Goal: Information Seeking & Learning: Learn about a topic

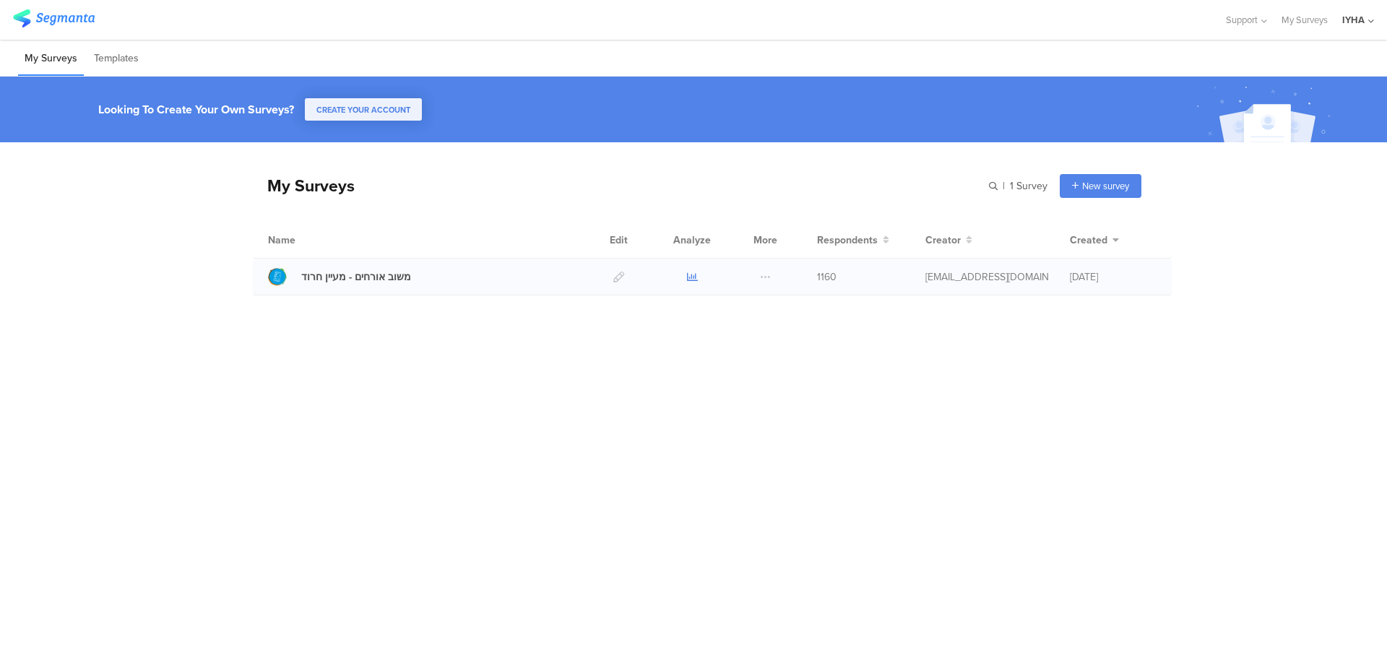
click at [687, 281] on icon at bounding box center [692, 277] width 11 height 11
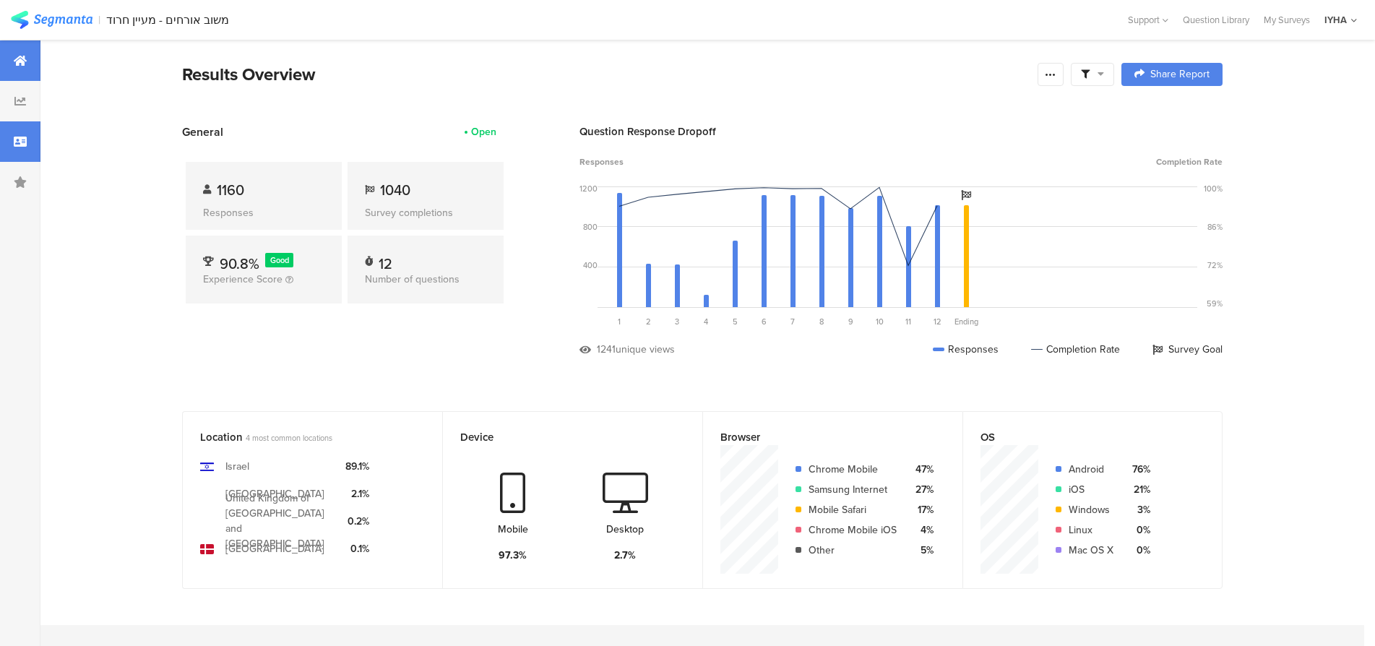
click at [23, 142] on icon at bounding box center [20, 142] width 13 height 12
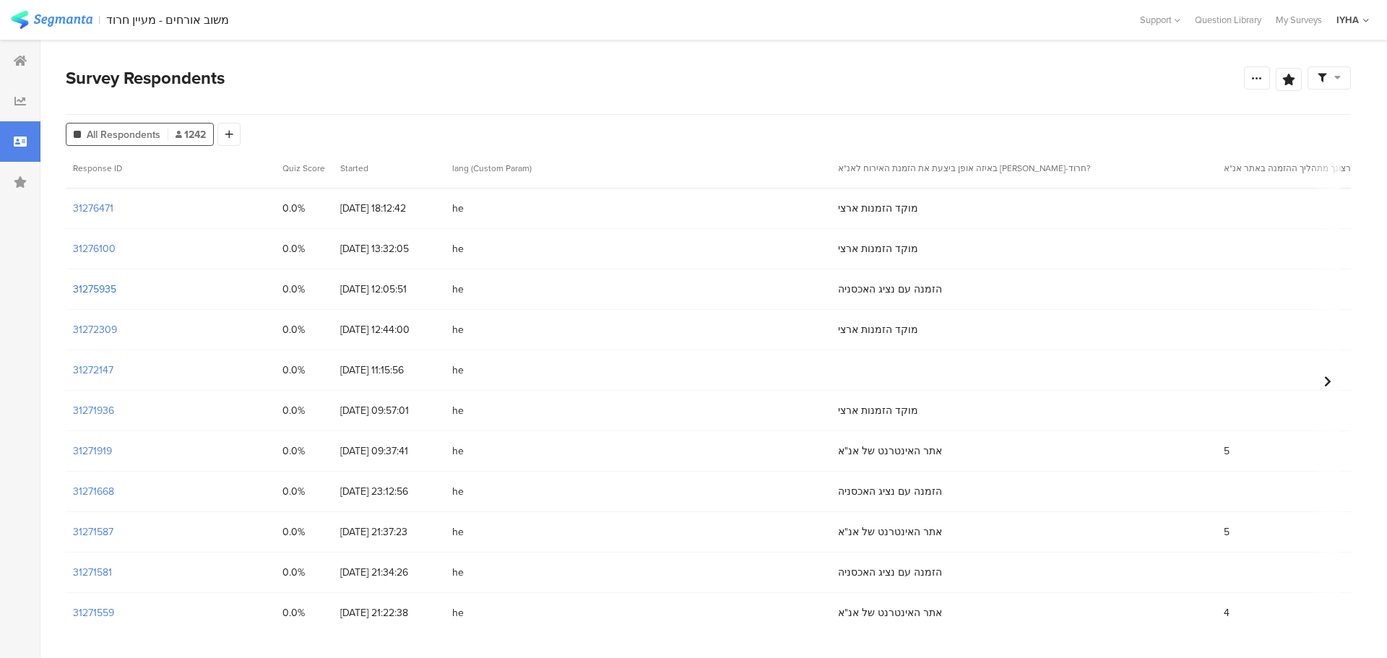
click at [106, 291] on section "31275935" at bounding box center [94, 289] width 43 height 15
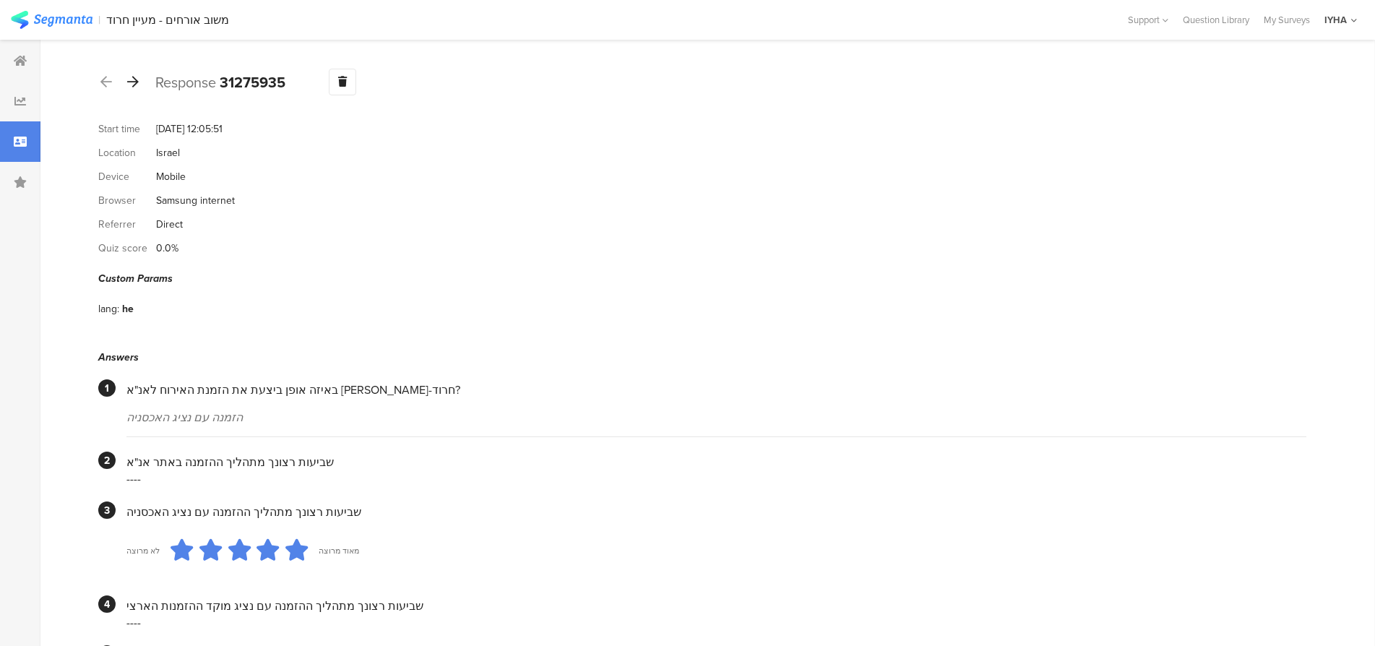
click at [131, 81] on icon at bounding box center [133, 81] width 12 height 13
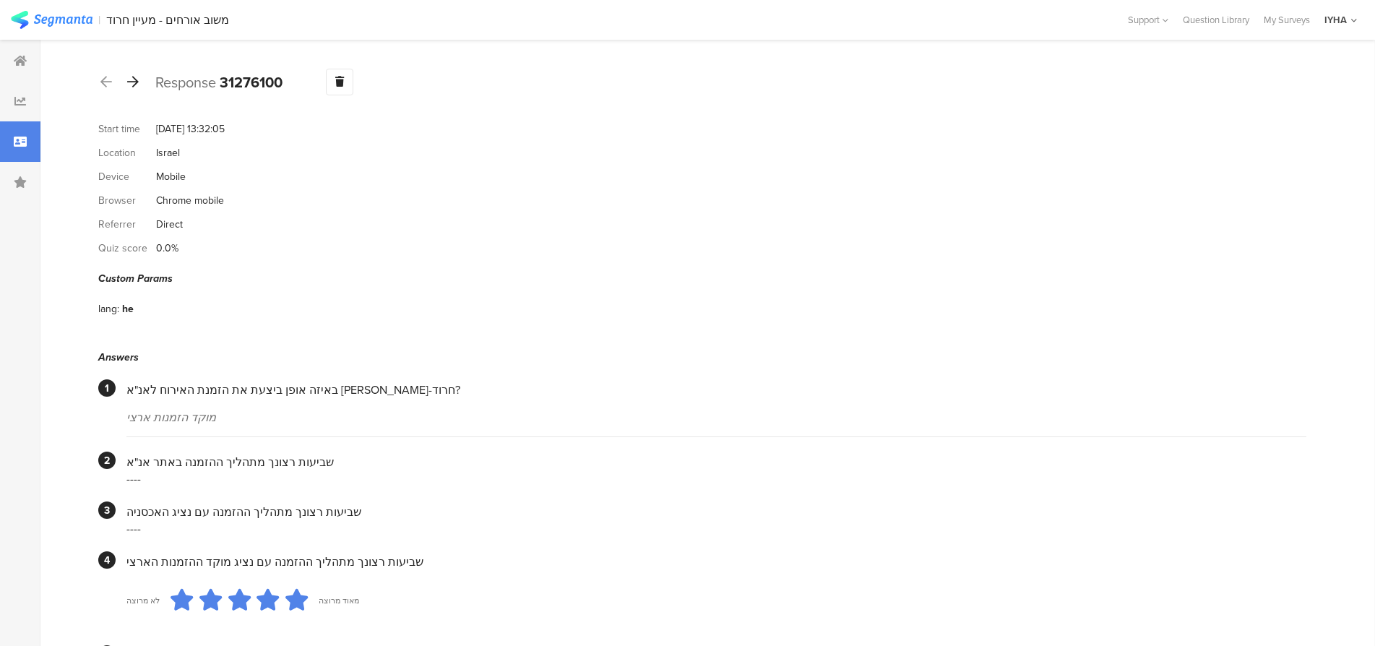
click at [134, 81] on icon at bounding box center [133, 81] width 12 height 13
click at [133, 81] on icon at bounding box center [133, 81] width 12 height 13
